Goal: Transaction & Acquisition: Subscribe to service/newsletter

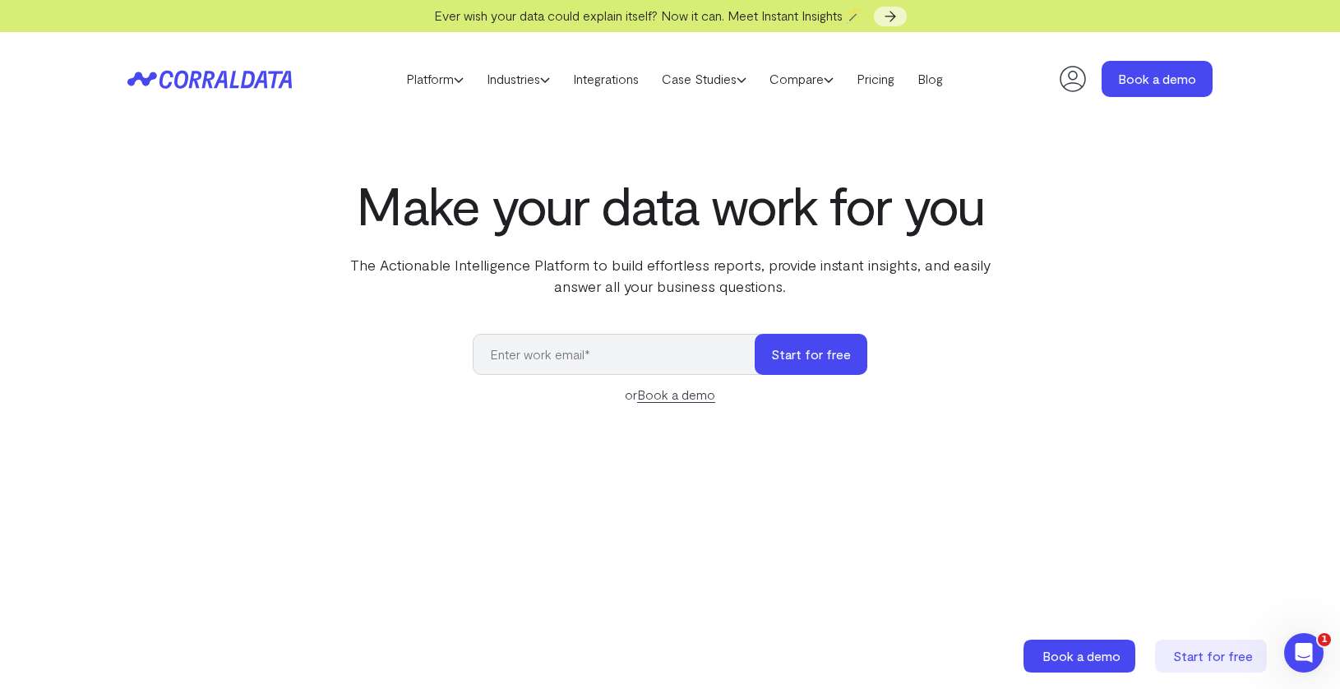
click at [1068, 88] on icon at bounding box center [1072, 78] width 33 height 33
click at [798, 353] on button "Start for free" at bounding box center [810, 354] width 113 height 41
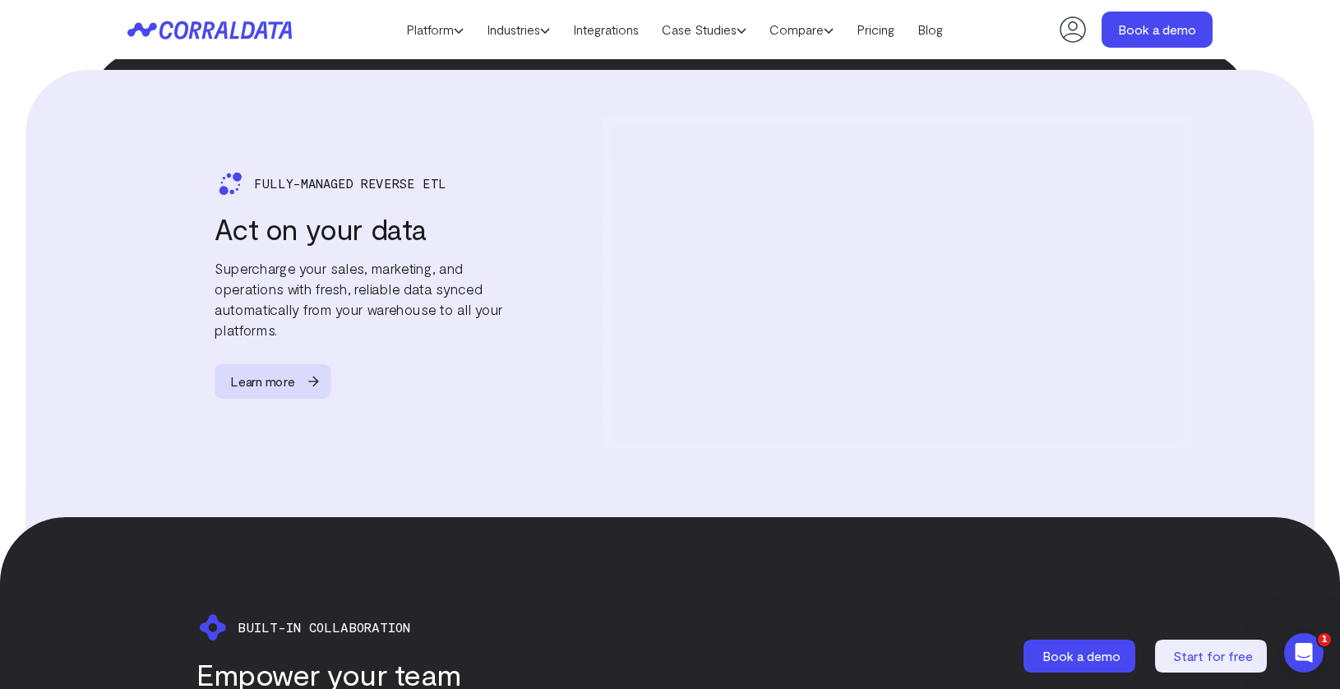
scroll to position [2995, 0]
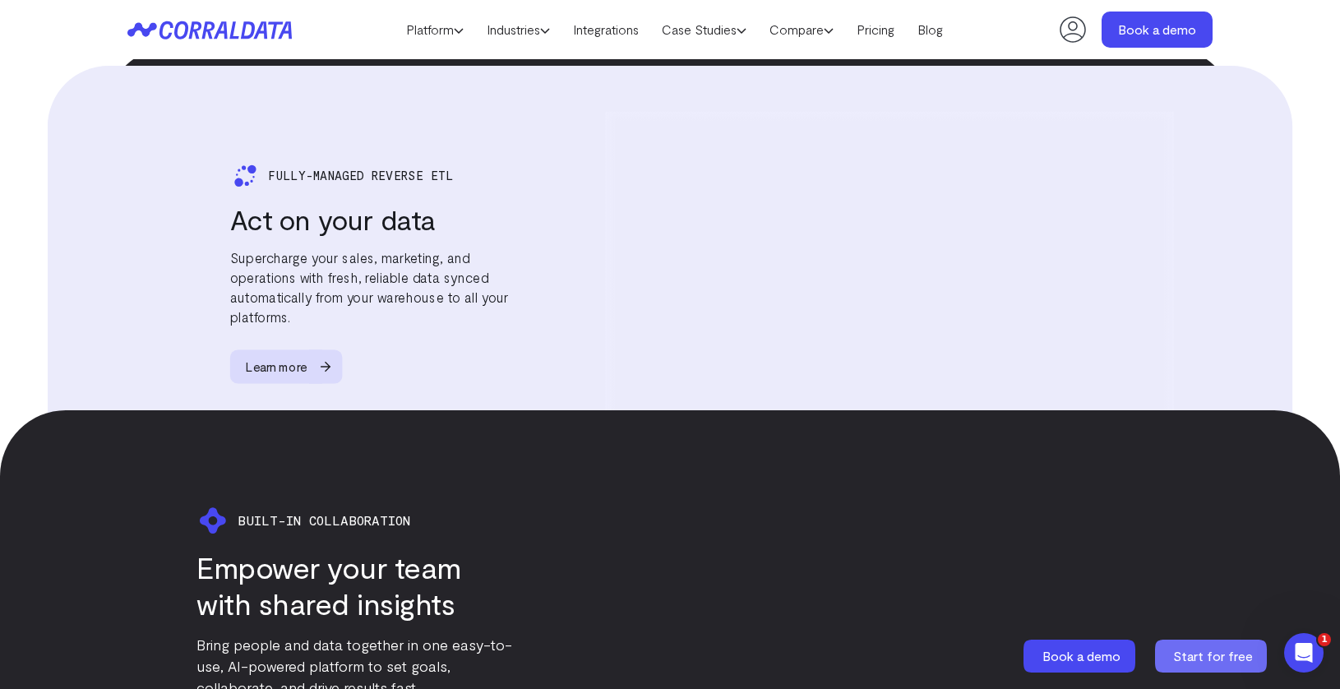
click at [1210, 655] on span "Start for free" at bounding box center [1213, 656] width 80 height 16
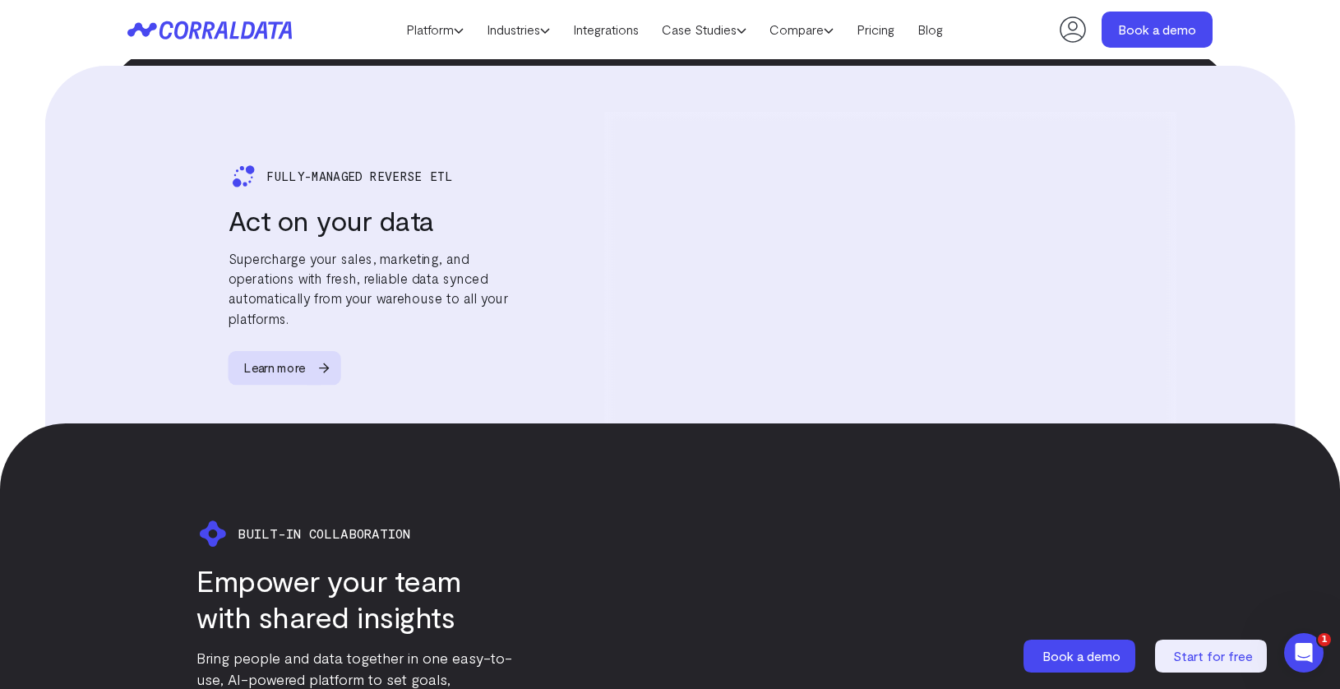
scroll to position [2995, 0]
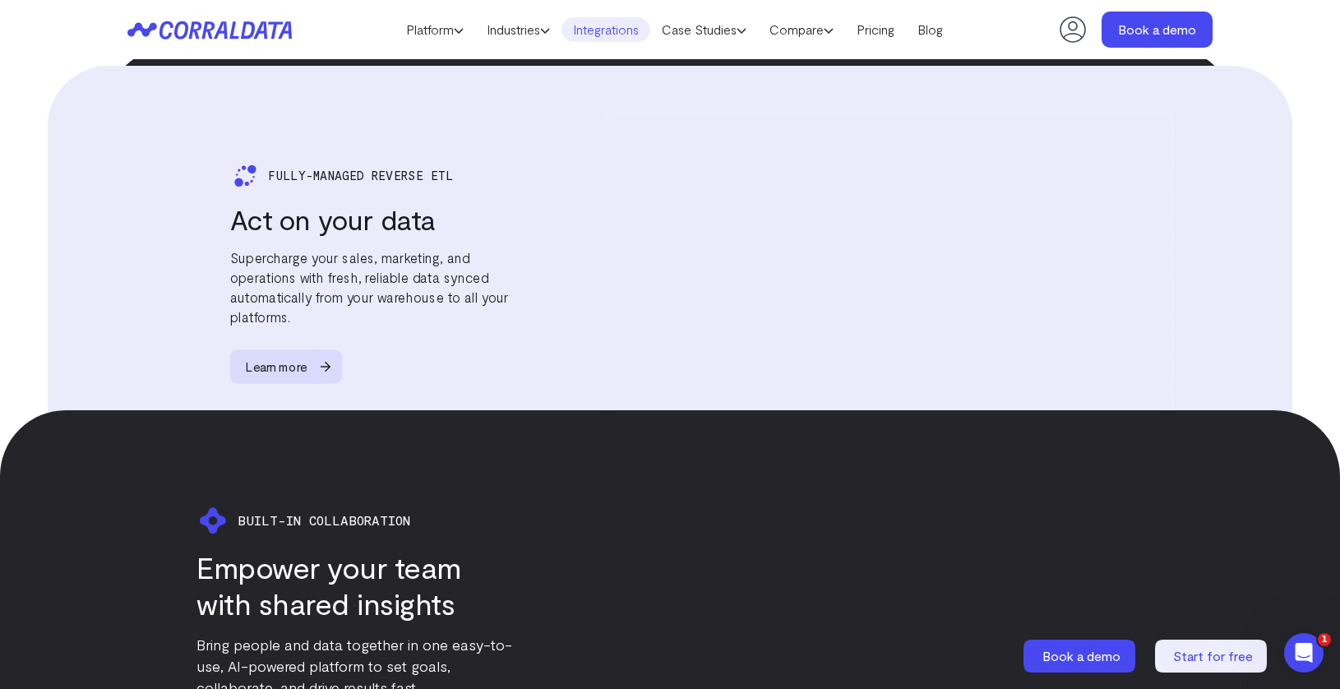
click at [591, 33] on link "Integrations" at bounding box center [605, 29] width 89 height 25
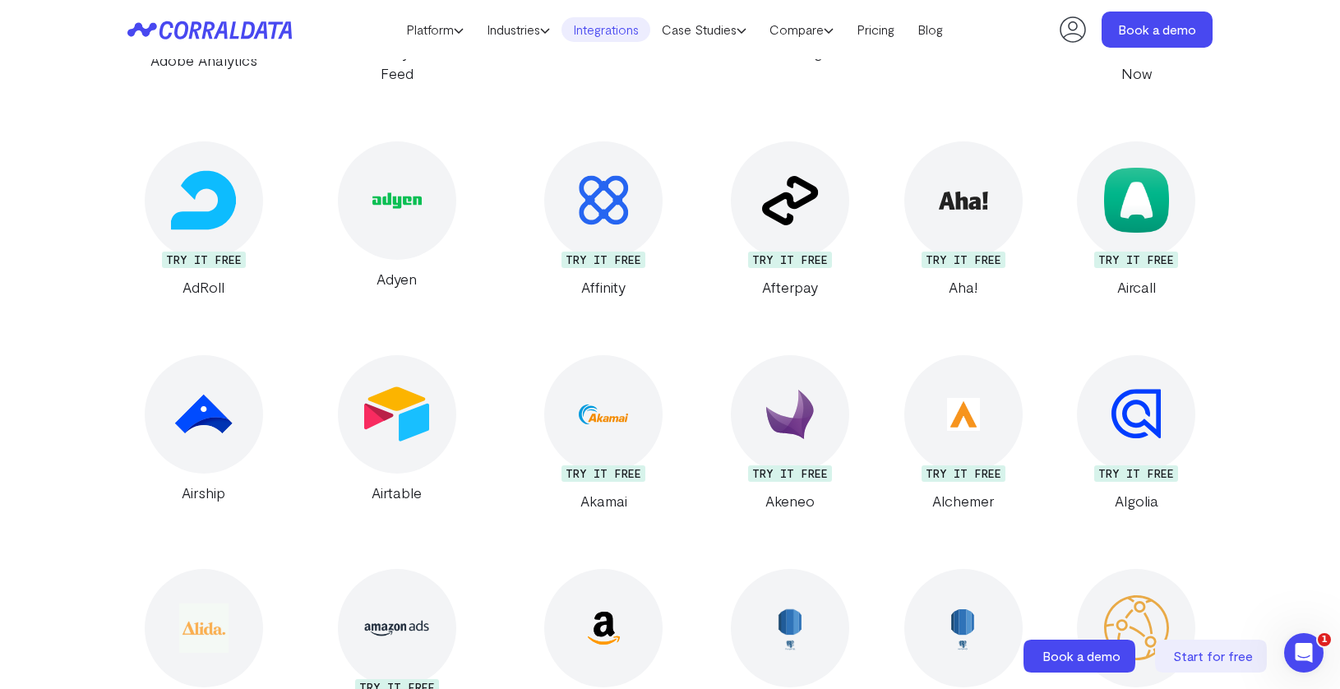
scroll to position [1208, 0]
